Goal: Transaction & Acquisition: Purchase product/service

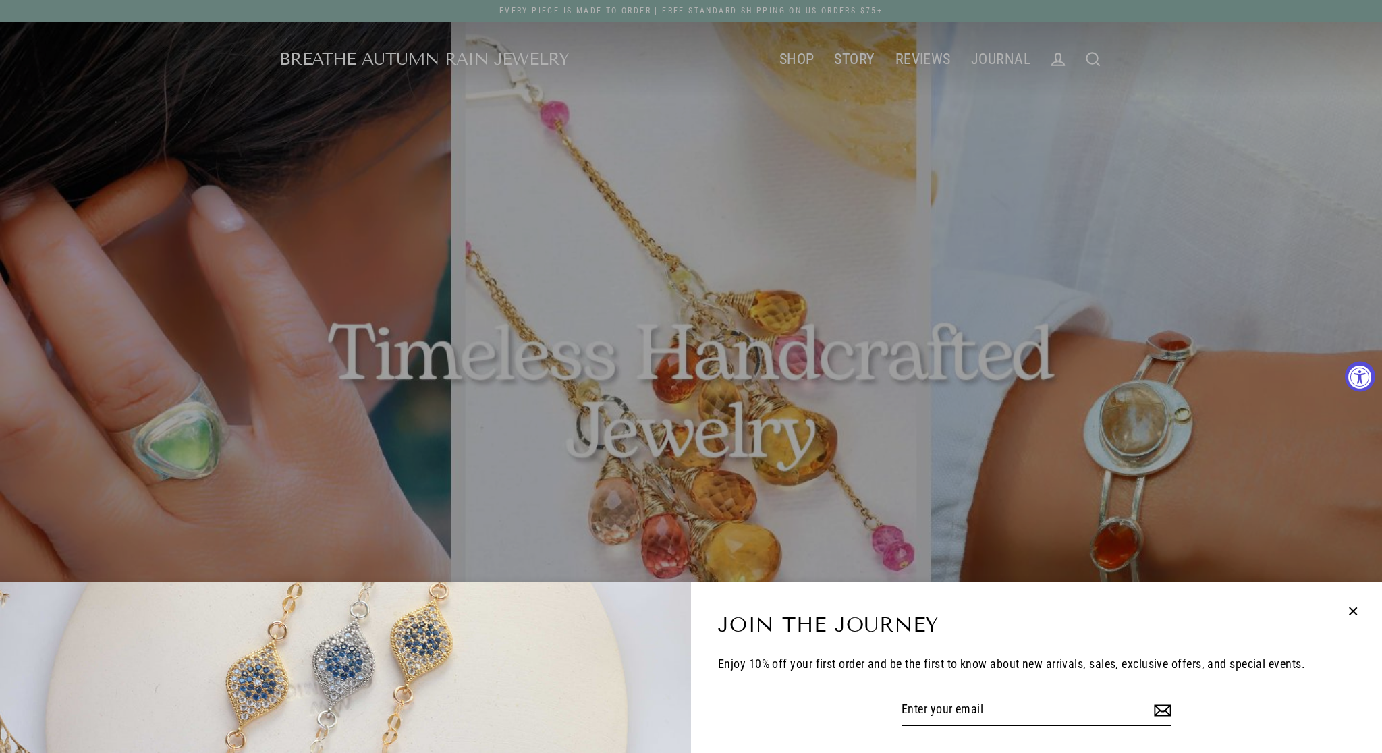
click at [1359, 606] on icon "button" at bounding box center [1353, 612] width 18 height 18
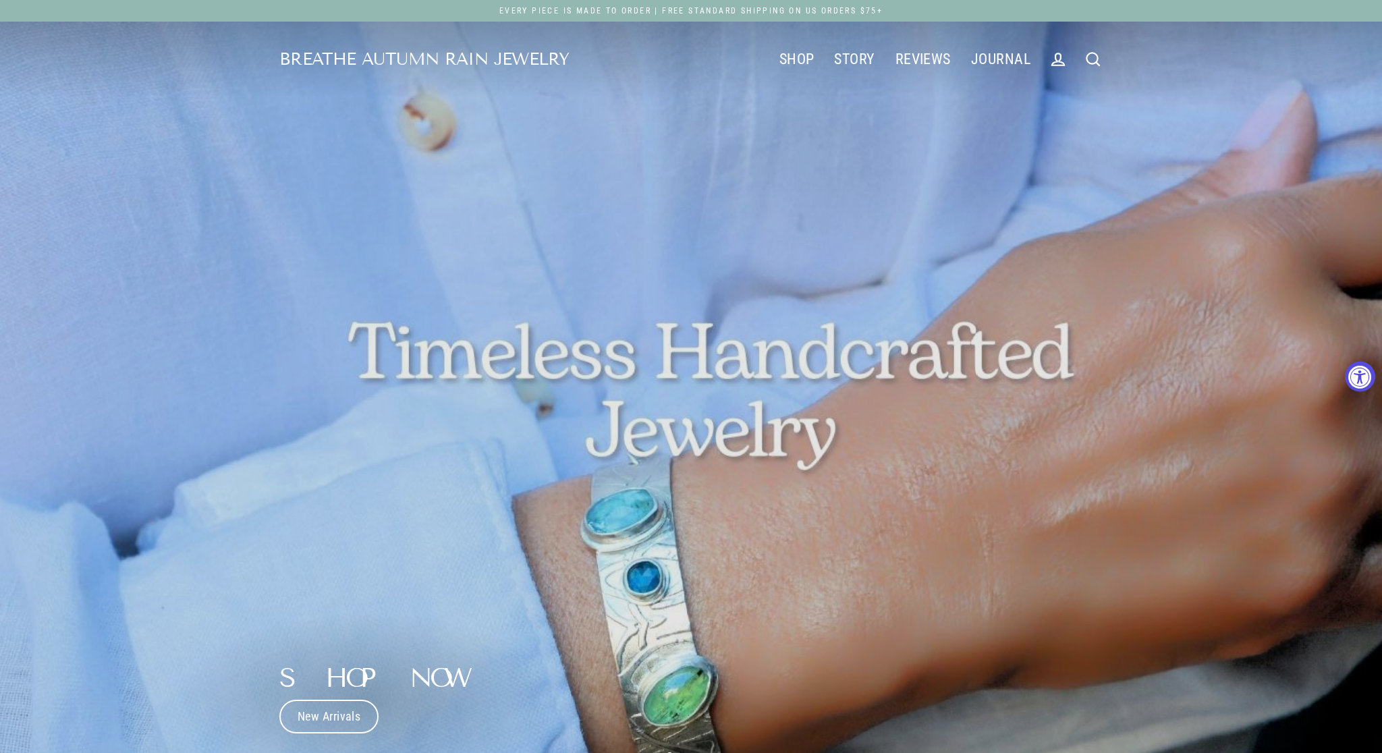
click at [1097, 63] on icon at bounding box center [1093, 59] width 13 height 13
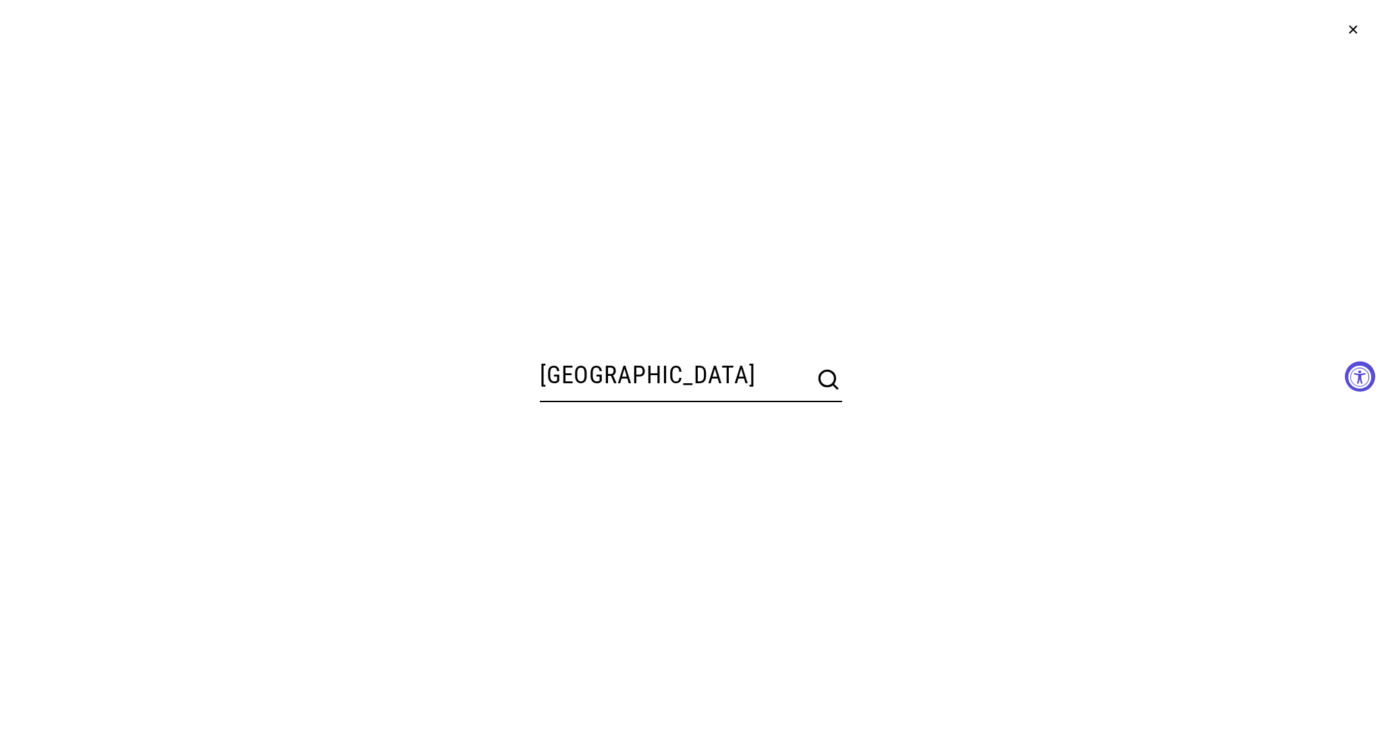
type input "toulouse"
click at [830, 381] on button "Search" at bounding box center [828, 379] width 27 height 27
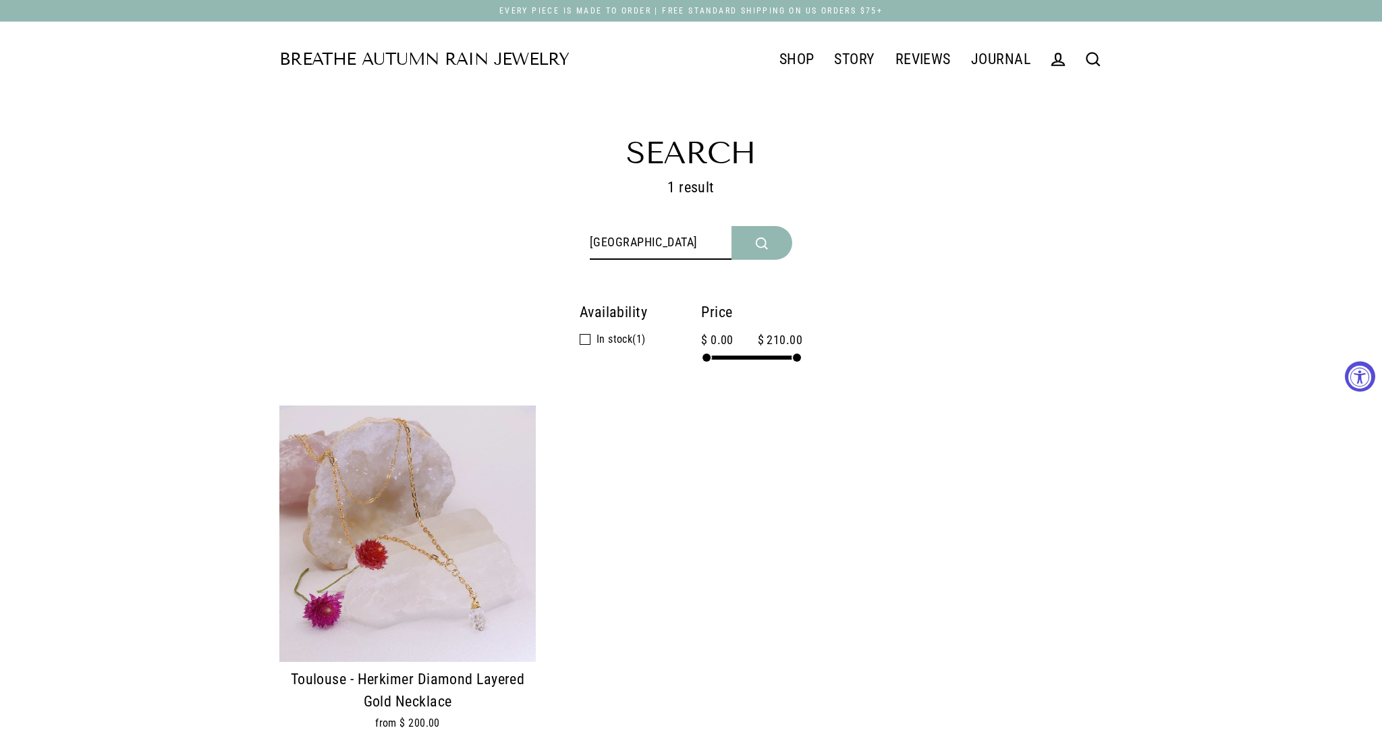
click at [449, 505] on img at bounding box center [407, 534] width 256 height 256
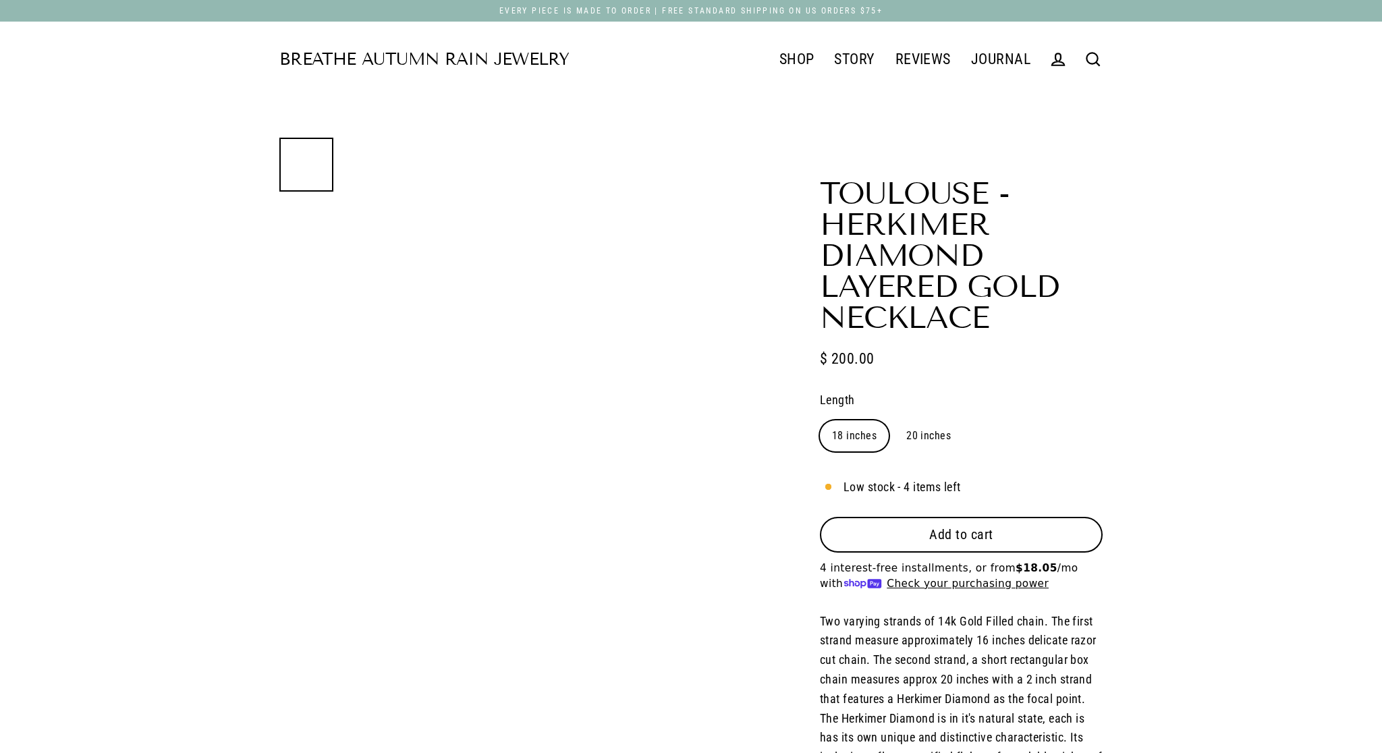
select select "3"
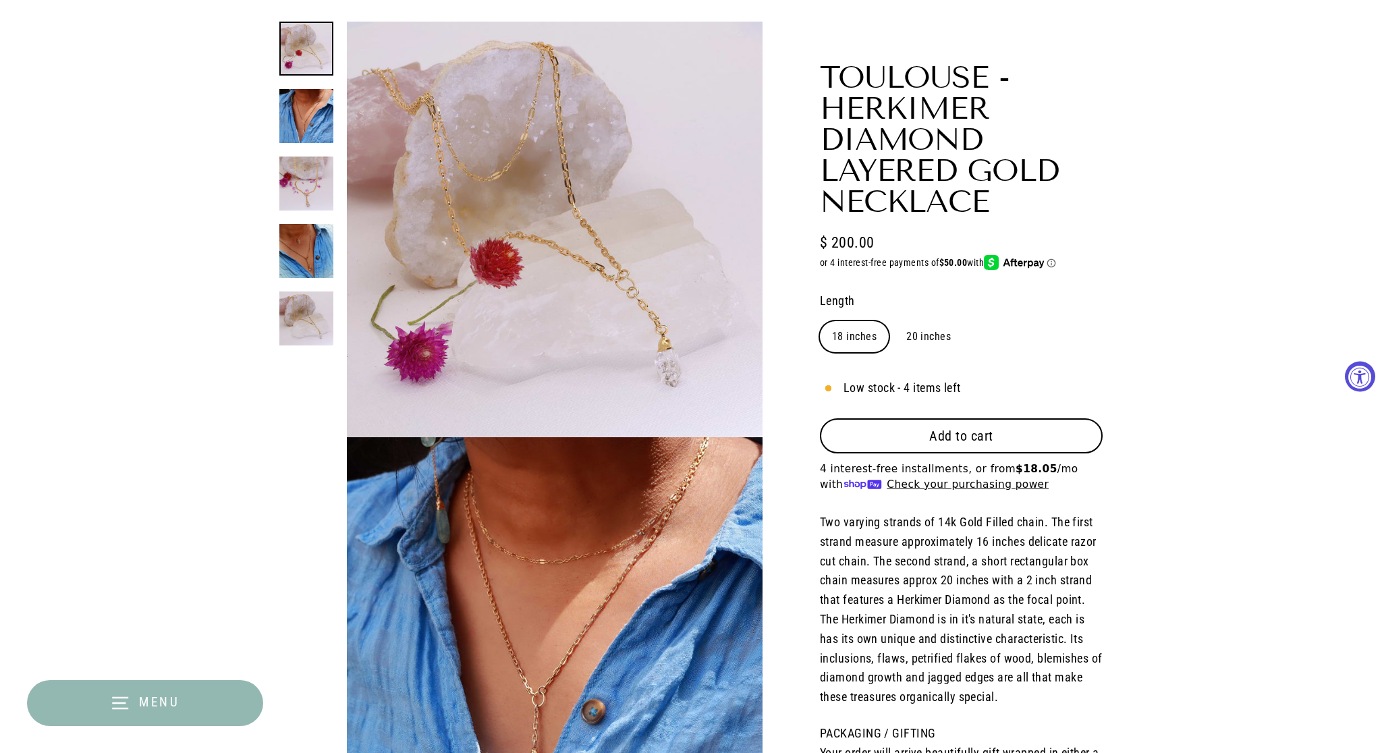
scroll to position [116, 0]
click at [566, 601] on button "Close (esc)" at bounding box center [555, 641] width 416 height 409
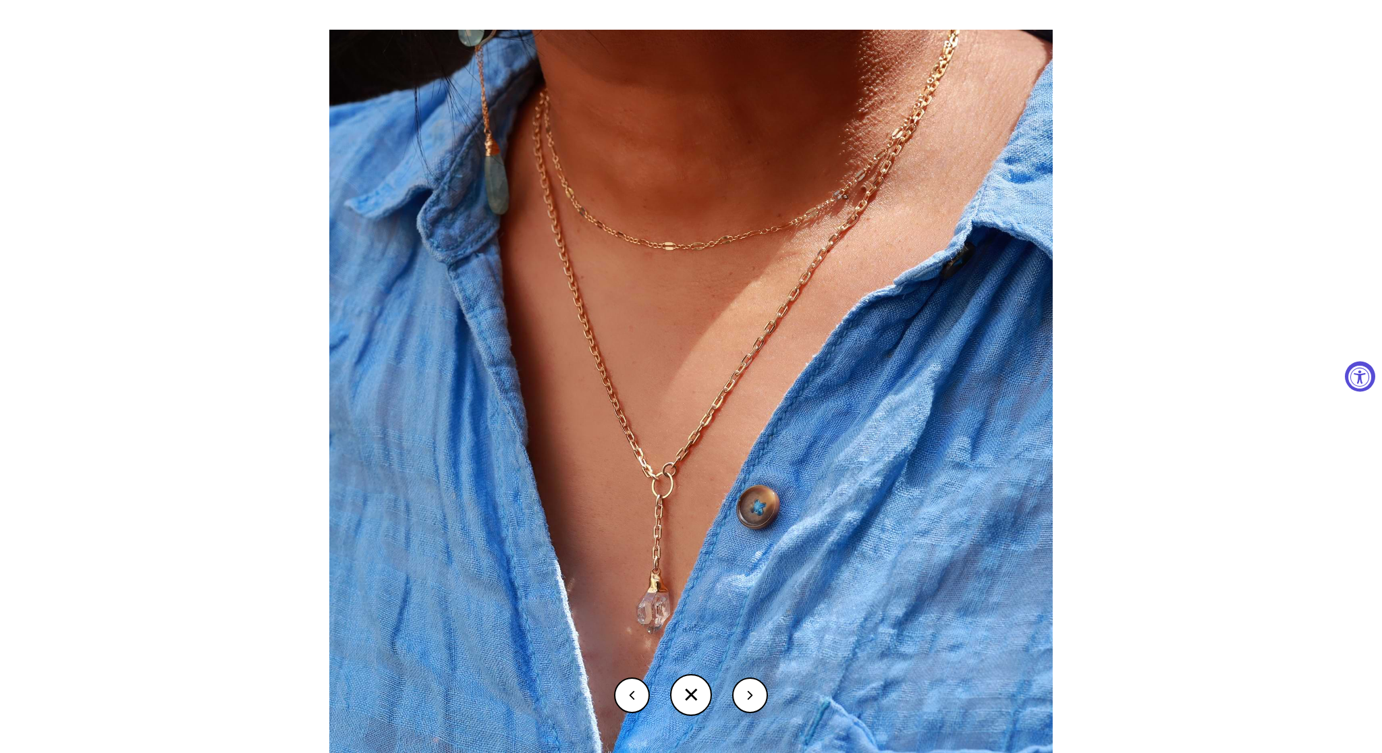
click at [566, 601] on img at bounding box center [690, 391] width 723 height 723
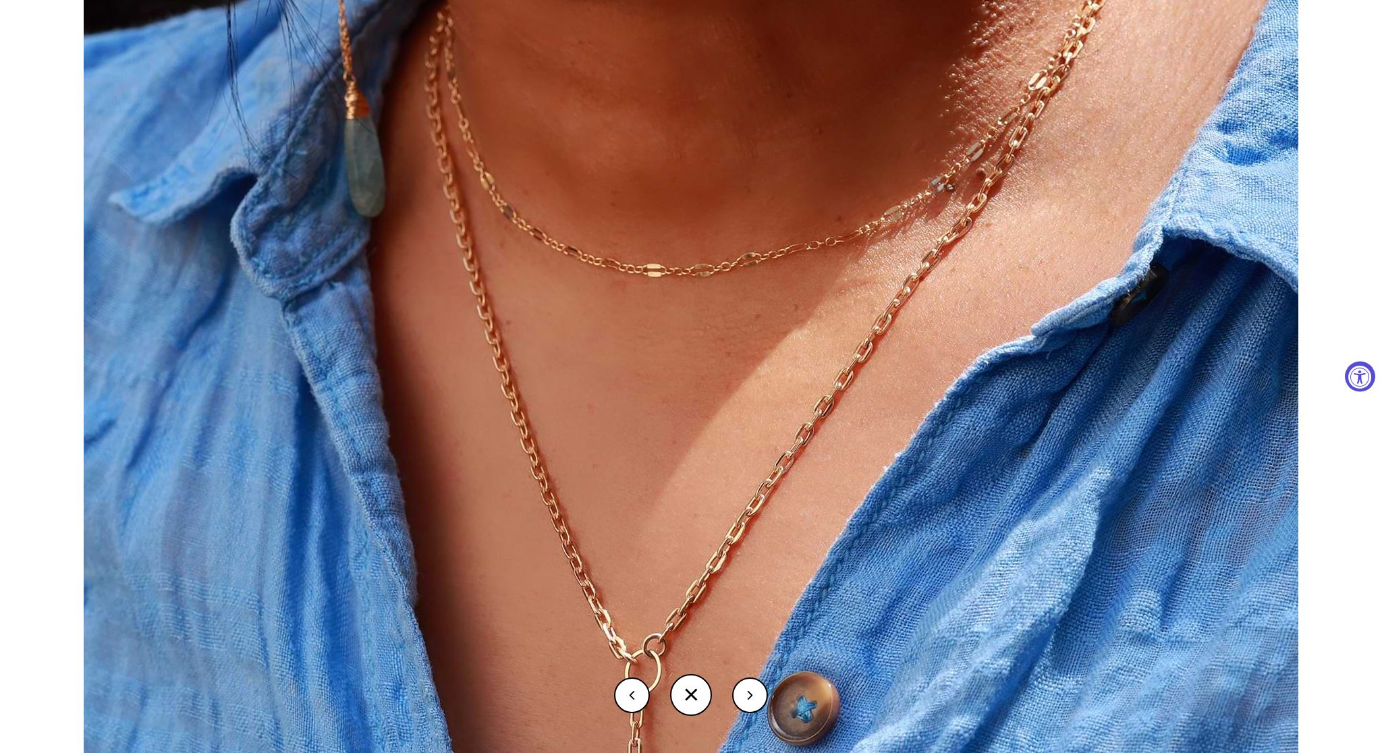
click at [675, 348] on img at bounding box center [691, 514] width 1215 height 1215
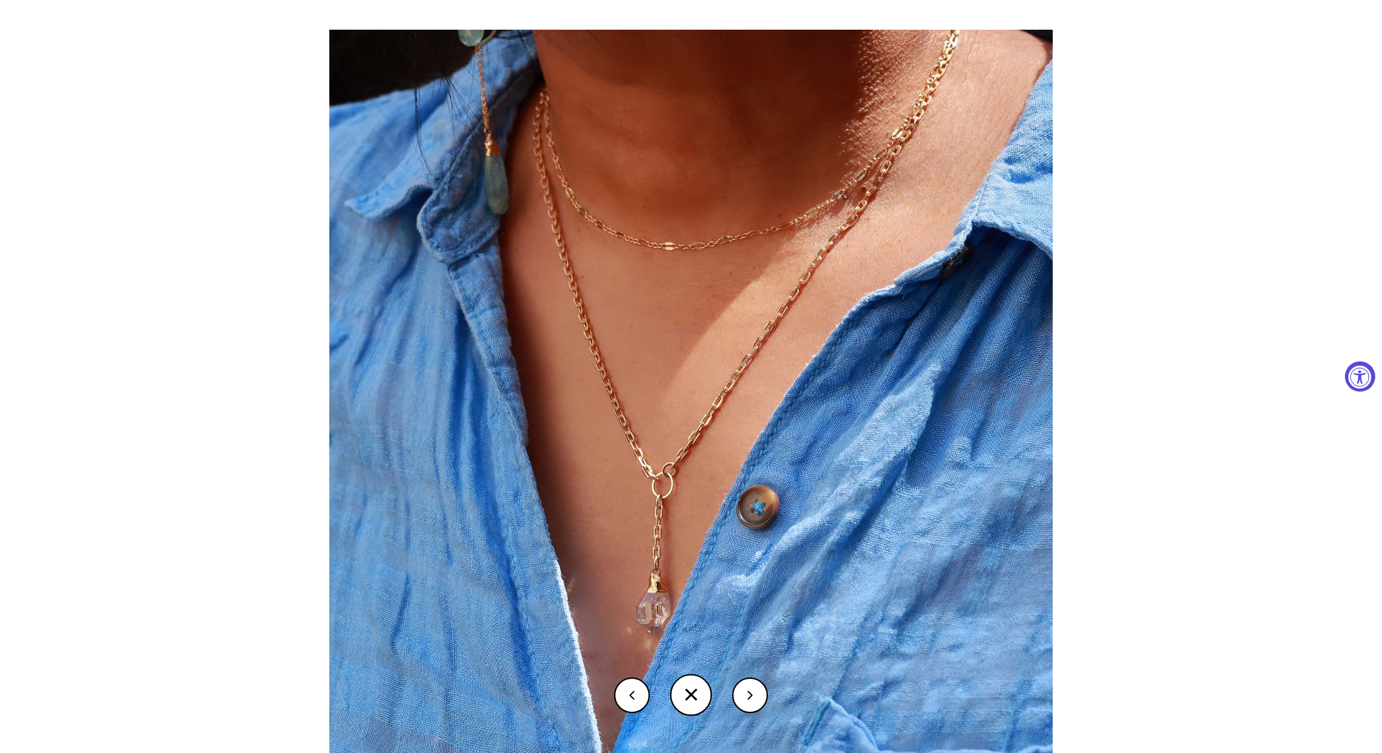
click at [675, 348] on img at bounding box center [690, 391] width 723 height 723
